Goal: Task Accomplishment & Management: Use online tool/utility

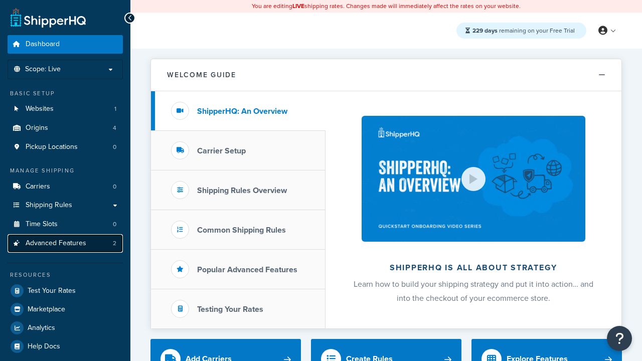
click at [65, 243] on span "Advanced Features" at bounding box center [56, 243] width 61 height 9
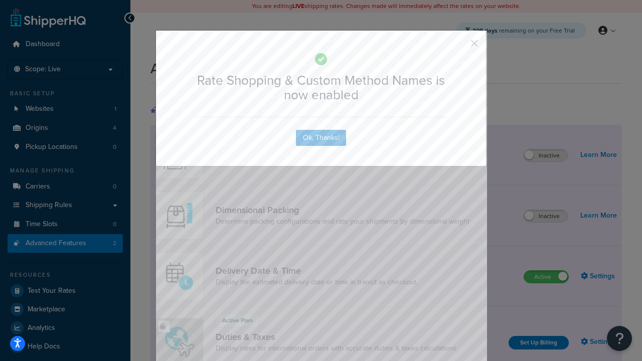
scroll to position [446, 0]
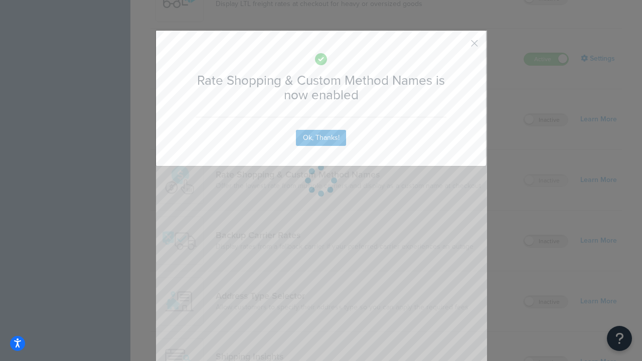
click at [459, 46] on button "button" at bounding box center [459, 47] width 3 height 3
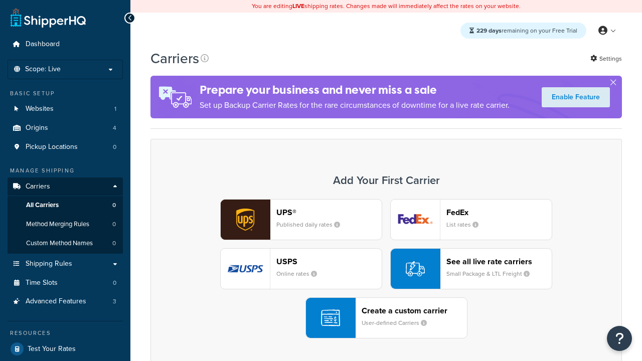
click at [471, 269] on div "See all live rate carriers Small Package & LTL Freight" at bounding box center [498, 269] width 105 height 24
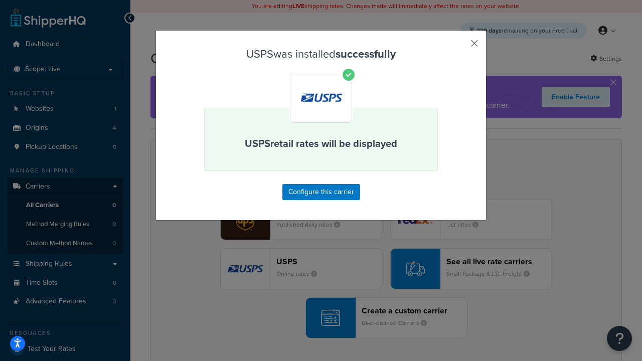
click at [459, 47] on button "button" at bounding box center [459, 47] width 3 height 3
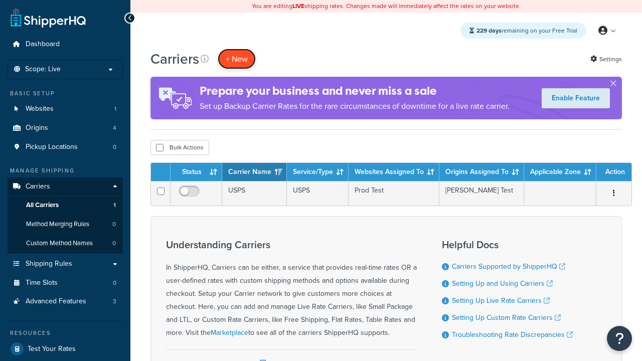
click at [237, 59] on button "+ New" at bounding box center [237, 59] width 38 height 21
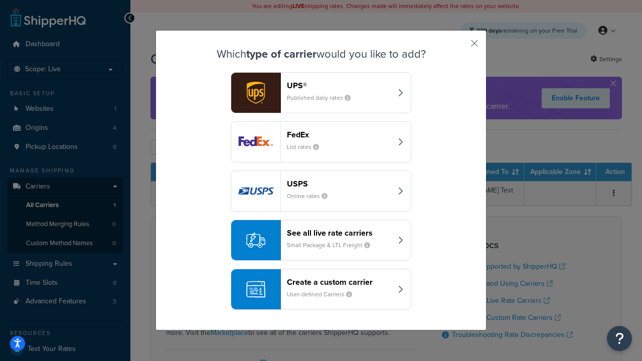
click at [321, 240] on div "See all live rate carriers Small Package & LTL Freight" at bounding box center [339, 240] width 105 height 24
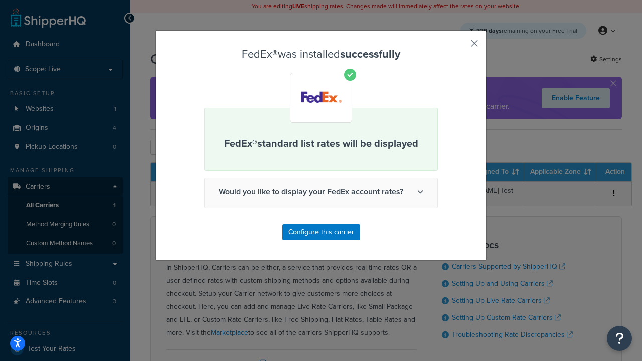
click at [459, 47] on button "button" at bounding box center [459, 47] width 3 height 3
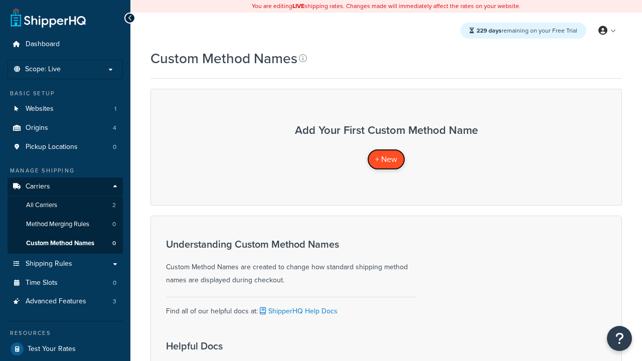
click at [386, 159] on span "+ New" at bounding box center [386, 159] width 22 height 12
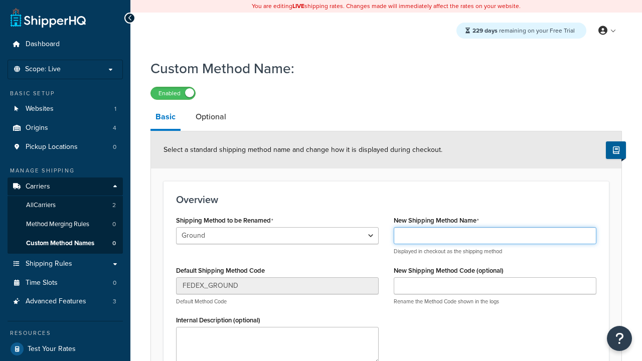
scroll to position [116, 0]
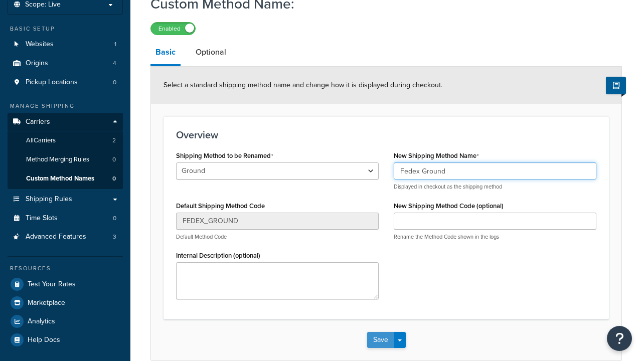
type input "Fedex Ground"
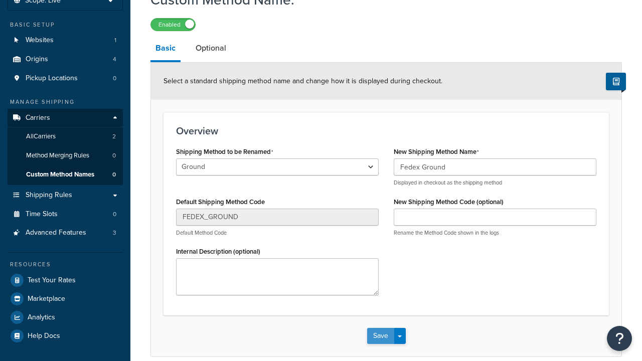
click at [380, 328] on button "Save" at bounding box center [380, 336] width 27 height 16
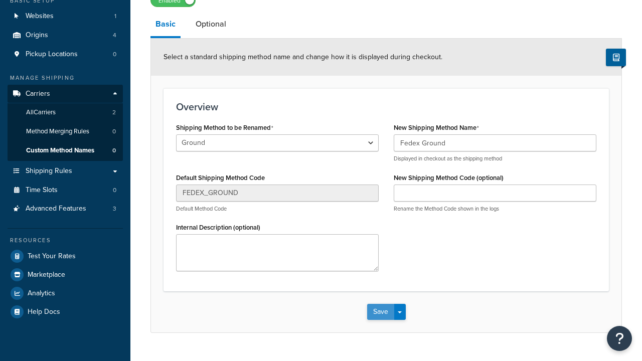
scroll to position [0, 0]
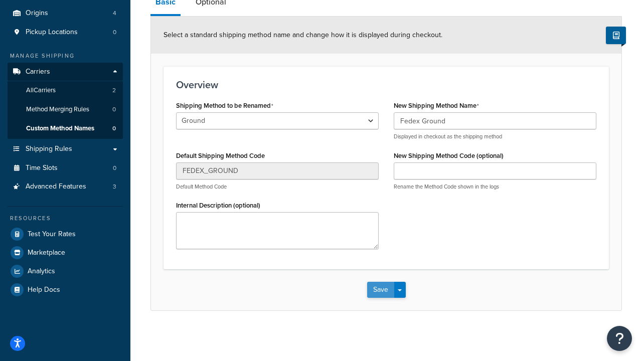
click at [380, 290] on button "Save" at bounding box center [380, 290] width 27 height 16
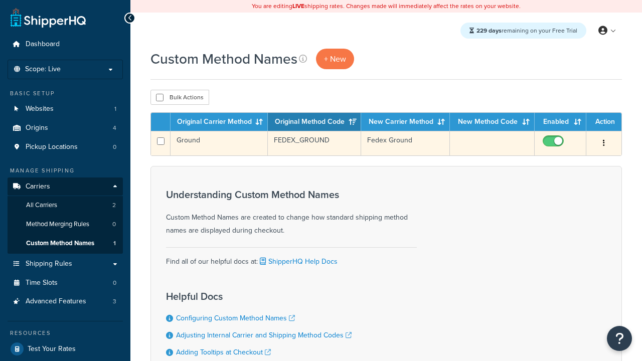
click at [604, 144] on icon "button" at bounding box center [604, 142] width 2 height 7
click at [563, 163] on link "Edit" at bounding box center [563, 163] width 79 height 21
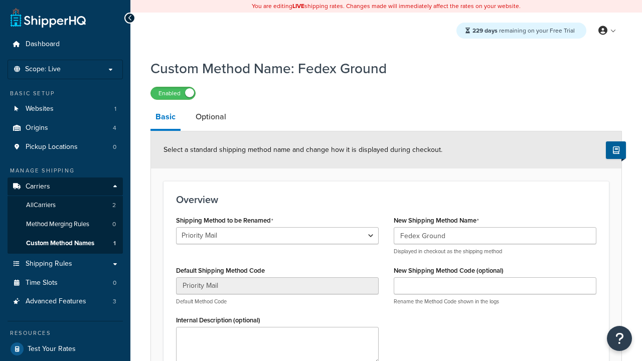
select select "710686"
type input "USPS Priority"
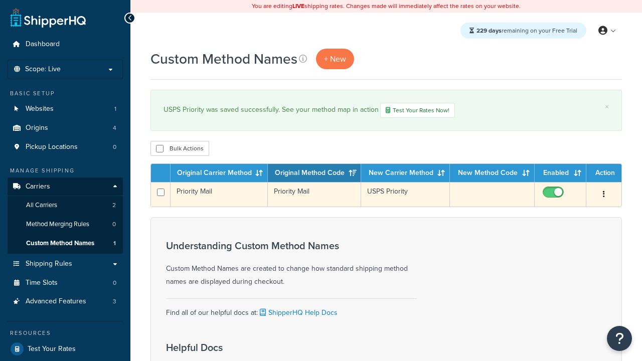
click at [604, 196] on icon "button" at bounding box center [604, 194] width 2 height 7
click at [0, 0] on link "Duplicate" at bounding box center [0, 0] width 0 height 0
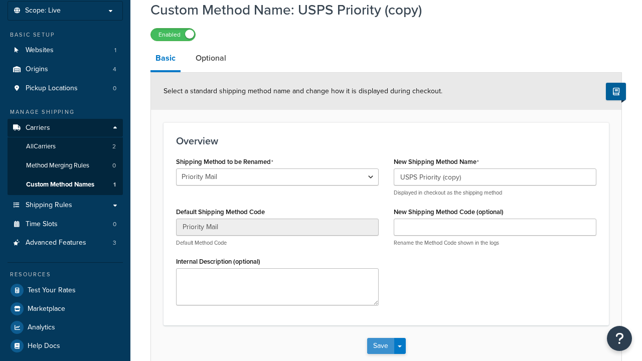
click at [380, 338] on button "Save" at bounding box center [380, 346] width 27 height 16
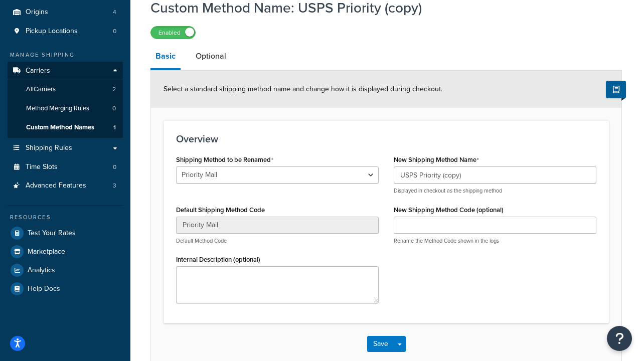
select select "710694"
type input "FEDEX_GROUND"
click at [380, 352] on button "Save" at bounding box center [380, 344] width 27 height 16
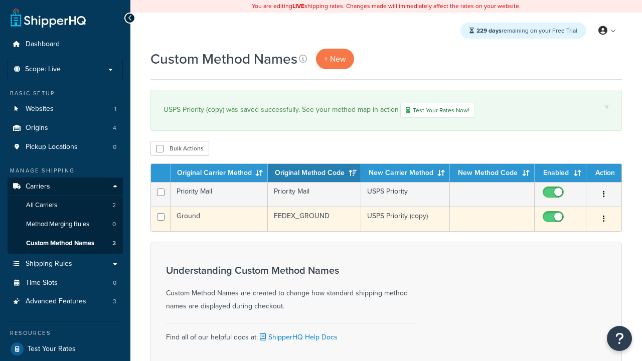
click at [604, 220] on icon "button" at bounding box center [604, 218] width 2 height 7
click at [0, 0] on link "Delete" at bounding box center [0, 0] width 0 height 0
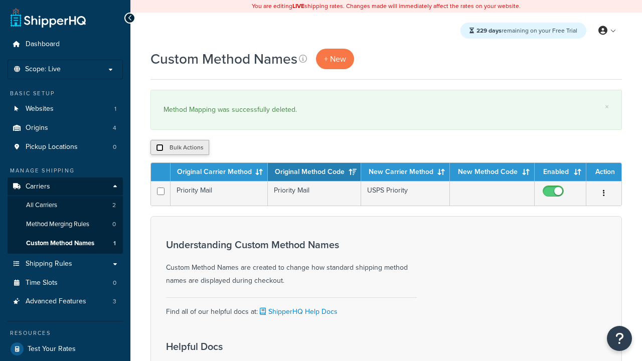
click at [159, 148] on input "checkbox" at bounding box center [160, 148] width 8 height 8
checkbox input "true"
click at [0, 0] on button "Delete" at bounding box center [0, 0] width 0 height 0
